Goal: Find specific page/section: Find specific page/section

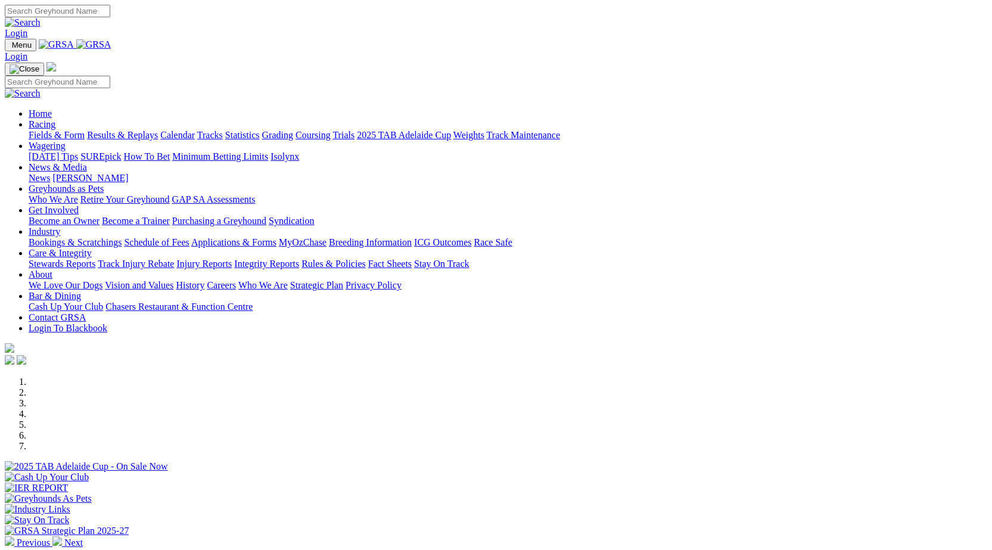
scroll to position [250, 0]
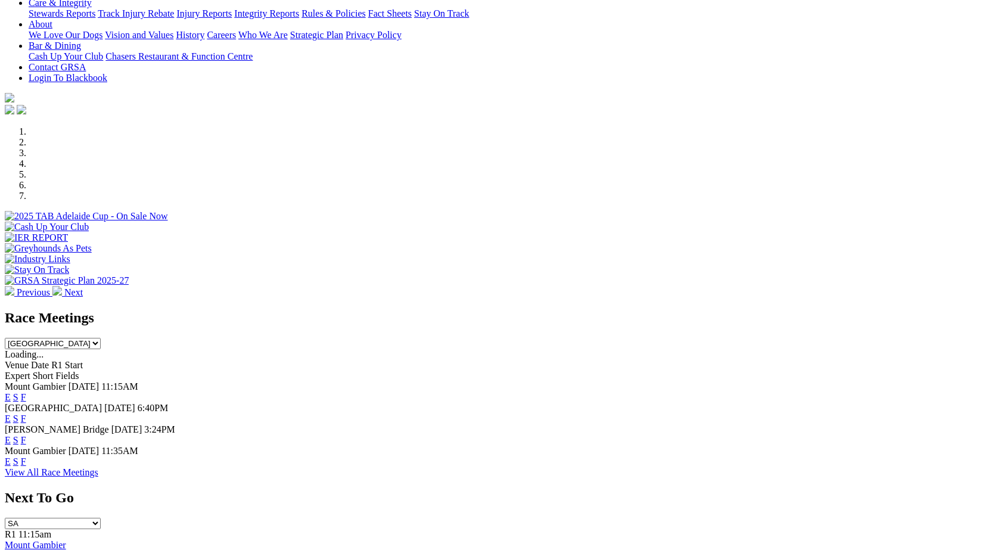
click at [26, 414] on link "F" at bounding box center [23, 419] width 5 height 10
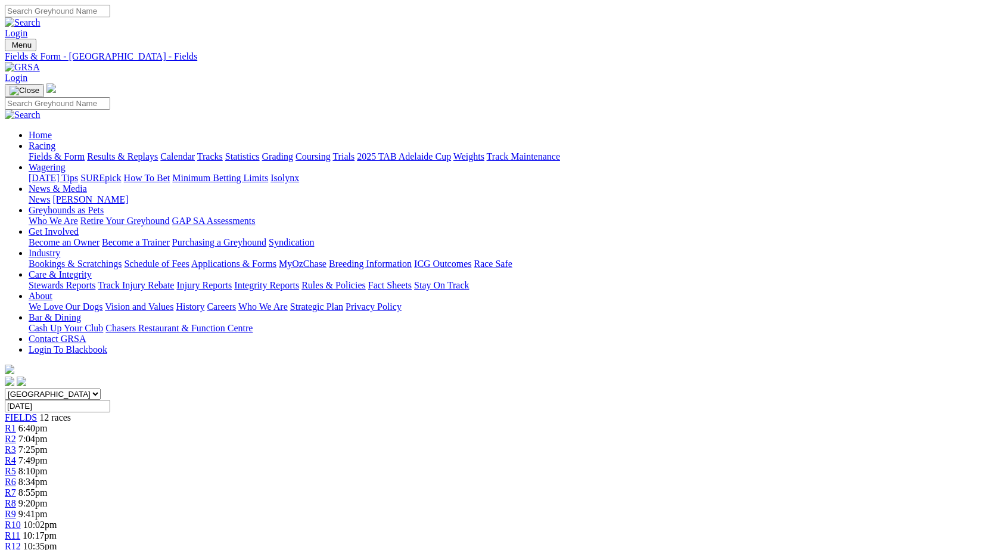
click at [95, 280] on link "Stewards Reports" at bounding box center [62, 285] width 67 height 10
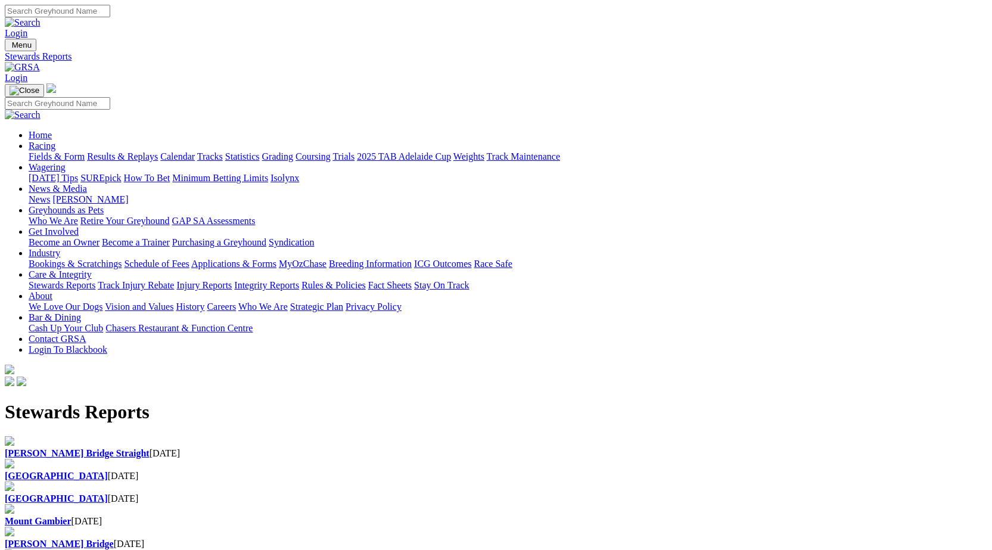
click at [108, 471] on b "[GEOGRAPHIC_DATA]" at bounding box center [56, 476] width 103 height 10
